Goal: Transaction & Acquisition: Purchase product/service

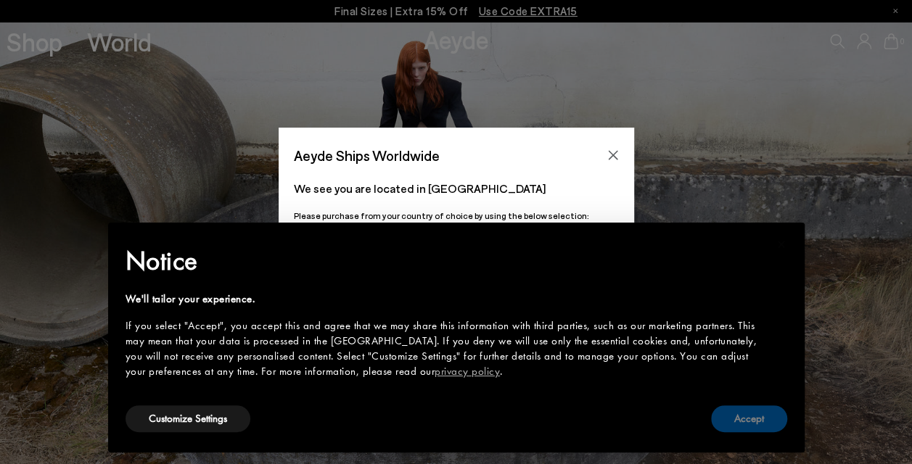
click at [750, 424] on button "Accept" at bounding box center [749, 419] width 76 height 27
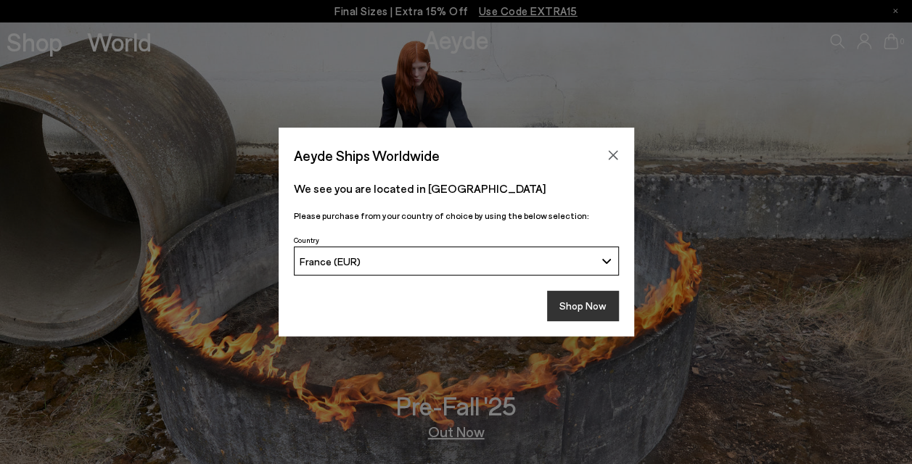
click at [567, 310] on button "Shop Now" at bounding box center [583, 306] width 72 height 30
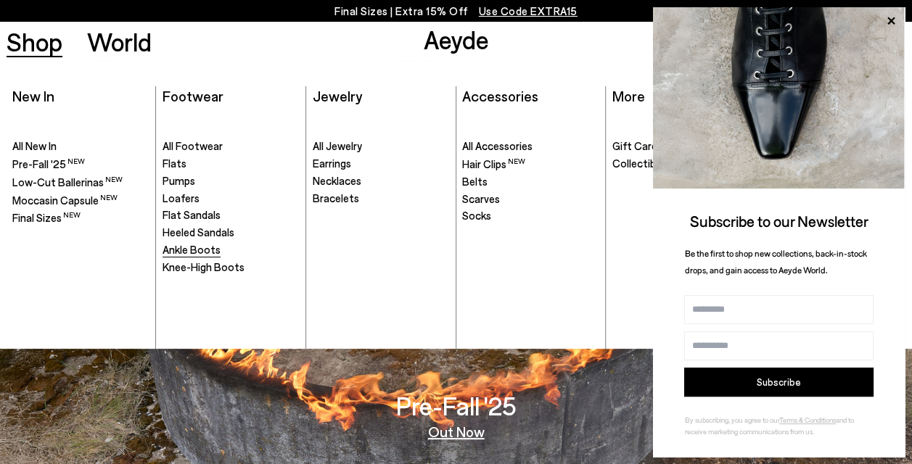
click at [189, 253] on span "Ankle Boots" at bounding box center [192, 249] width 58 height 13
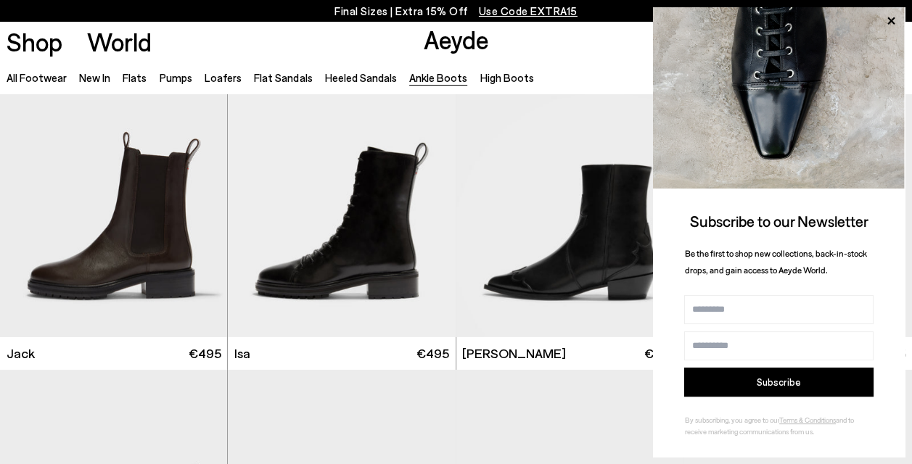
scroll to position [2266, 0]
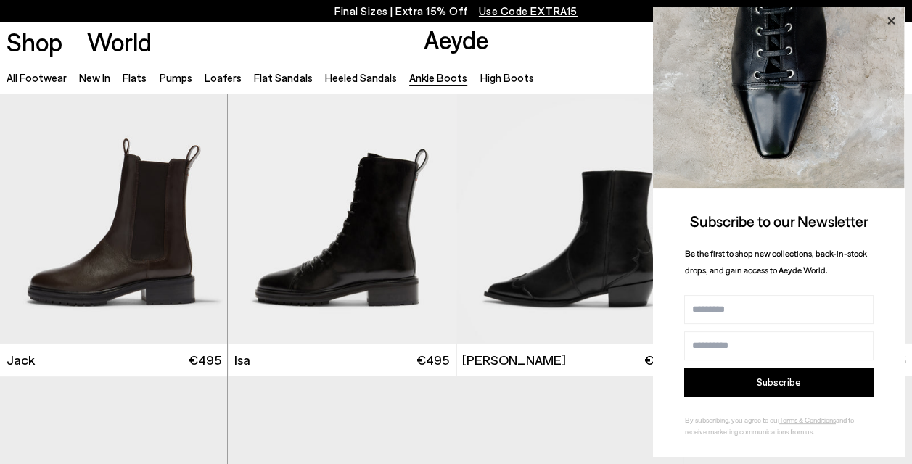
click at [891, 15] on icon at bounding box center [891, 21] width 19 height 19
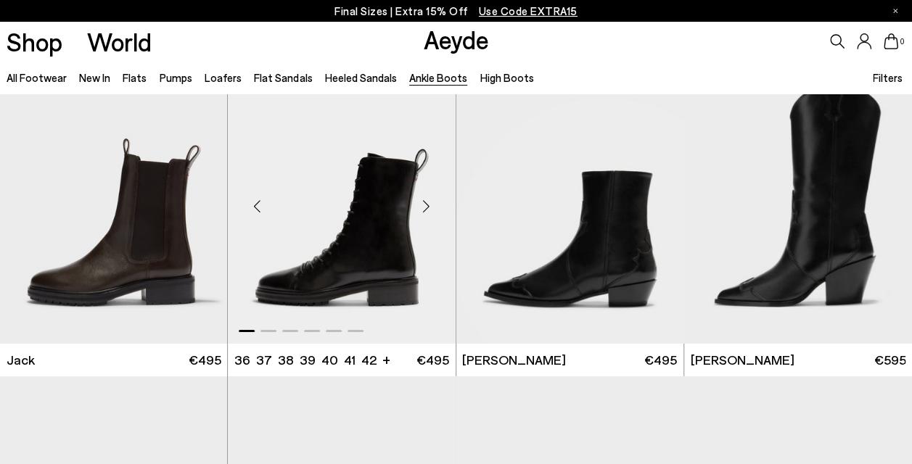
click at [430, 205] on div "Next slide" at bounding box center [427, 207] width 44 height 44
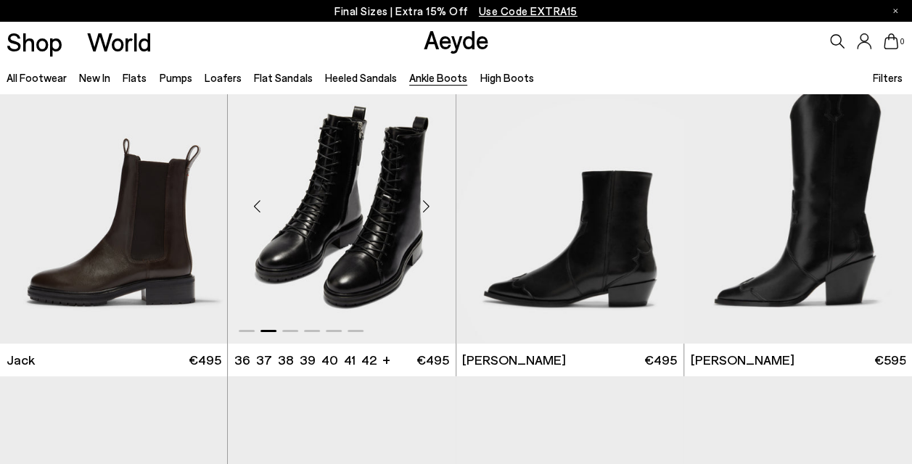
click at [430, 205] on div "Next slide" at bounding box center [427, 207] width 44 height 44
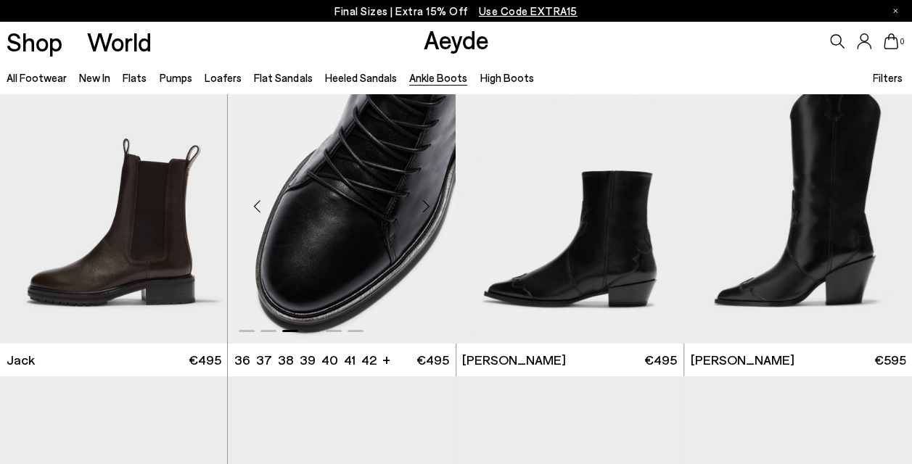
click at [430, 205] on div "Next slide" at bounding box center [427, 207] width 44 height 44
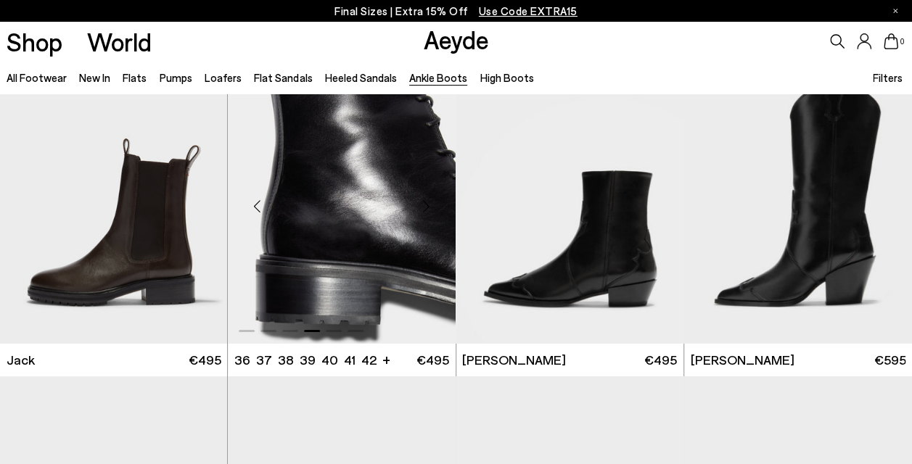
click at [430, 205] on div "Next slide" at bounding box center [427, 207] width 44 height 44
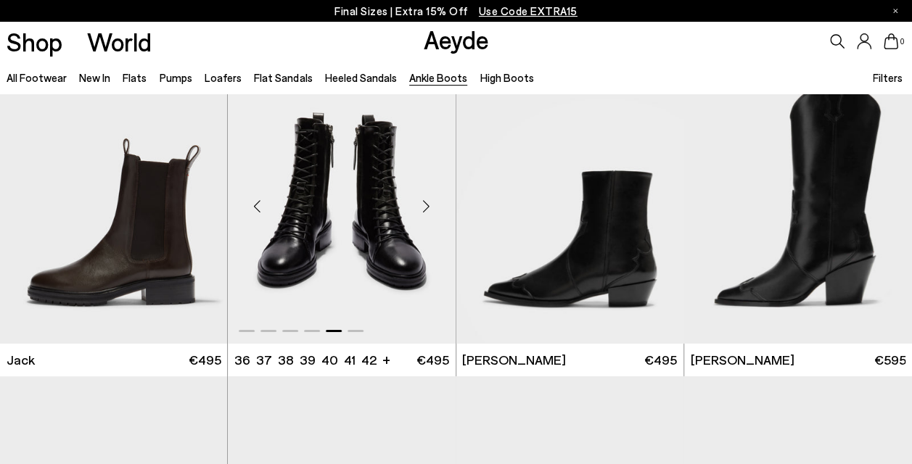
click at [430, 205] on div "Next slide" at bounding box center [427, 207] width 44 height 44
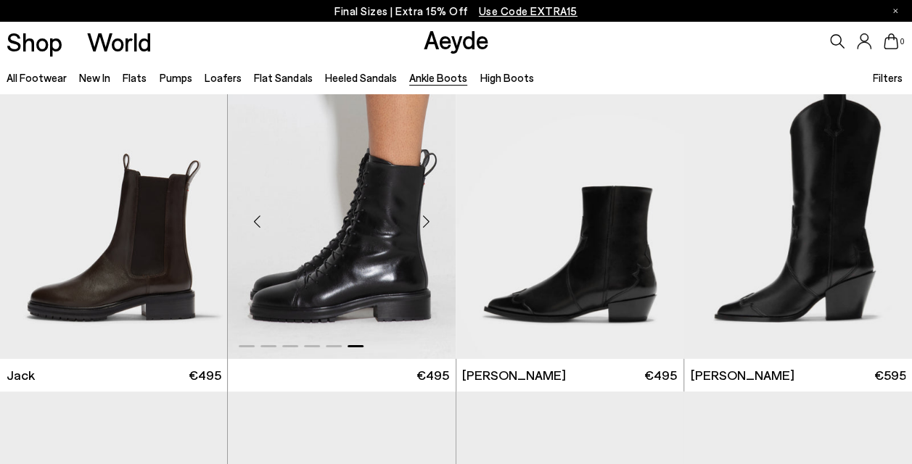
scroll to position [2250, 0]
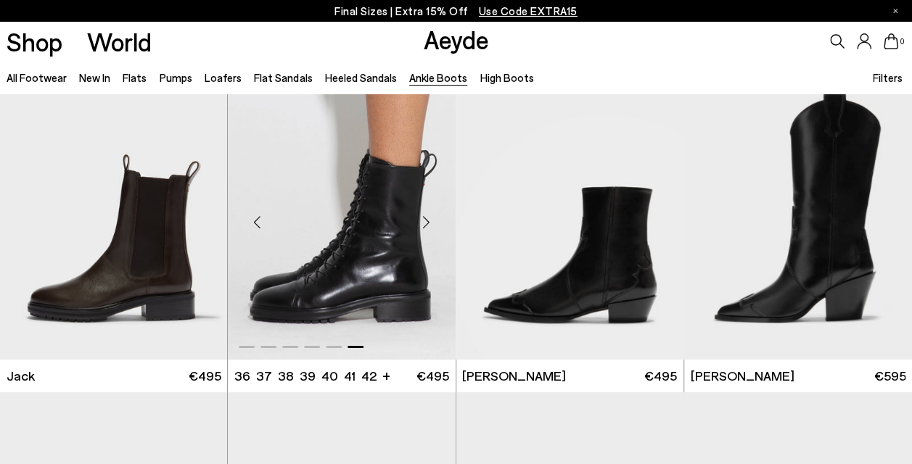
click at [415, 232] on div "Next slide" at bounding box center [427, 223] width 44 height 44
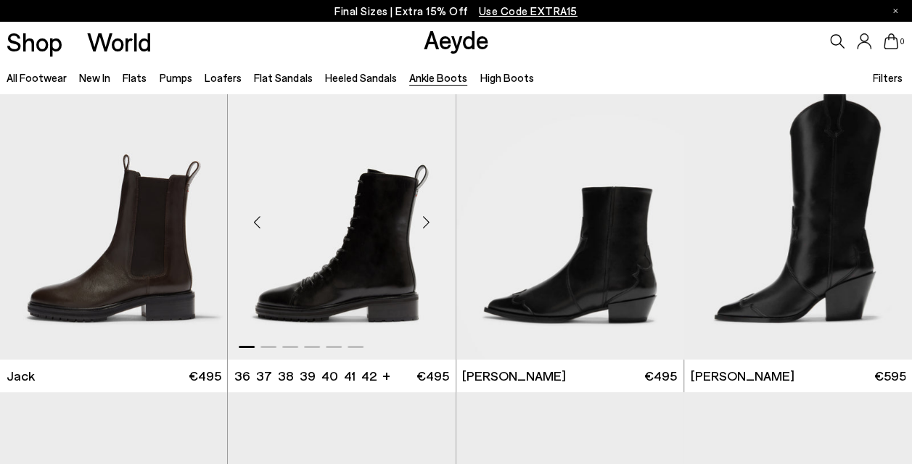
click at [425, 222] on div "Next slide" at bounding box center [427, 223] width 44 height 44
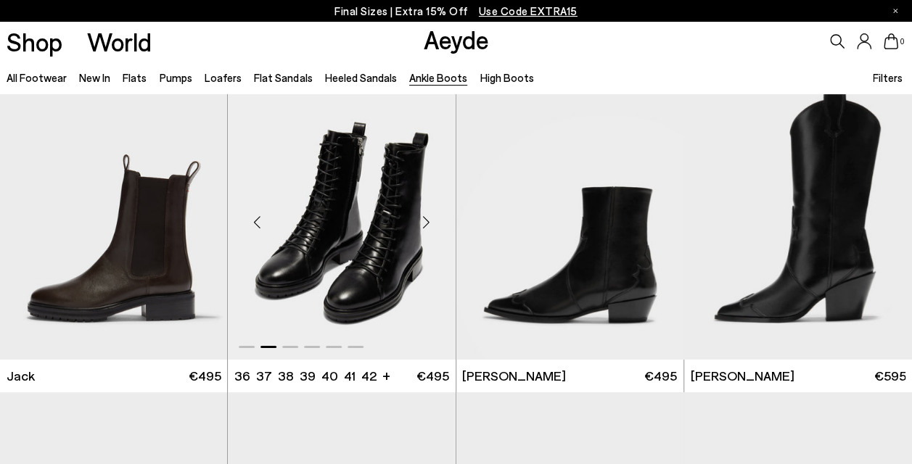
click at [426, 222] on div "Next slide" at bounding box center [427, 223] width 44 height 44
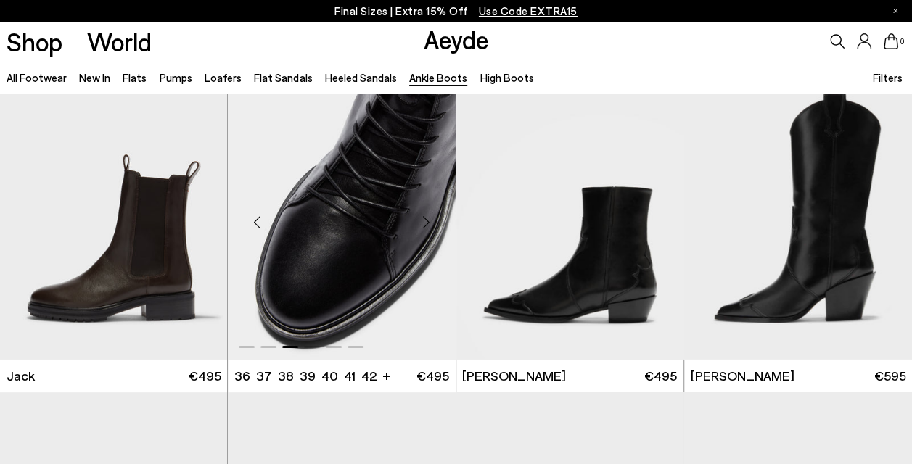
click at [426, 222] on div "Next slide" at bounding box center [427, 223] width 44 height 44
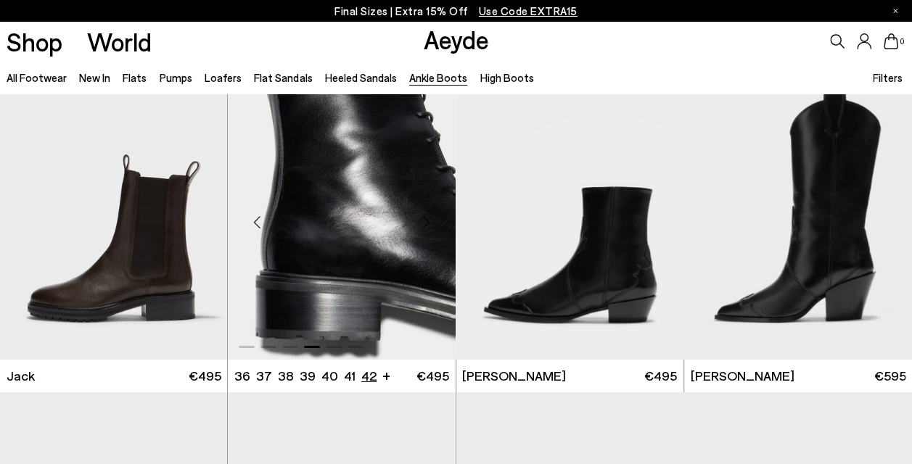
click at [361, 369] on li "42" at bounding box center [368, 376] width 15 height 18
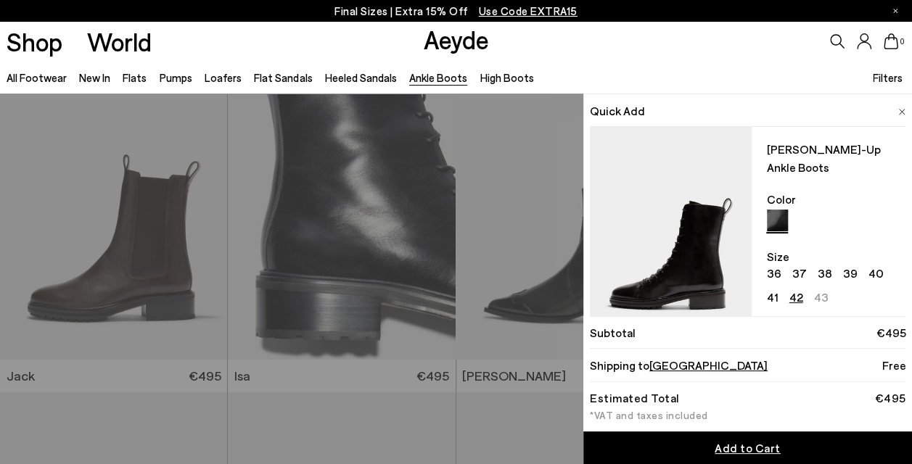
click at [782, 210] on img at bounding box center [778, 221] width 22 height 22
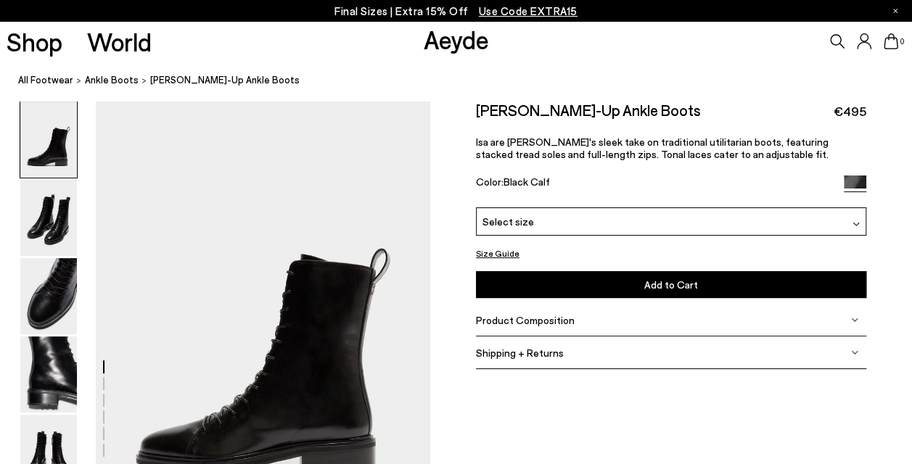
click at [501, 181] on div "Color: Black Calf" at bounding box center [654, 184] width 356 height 17
click at [852, 183] on img at bounding box center [855, 187] width 22 height 22
